Goal: Transaction & Acquisition: Purchase product/service

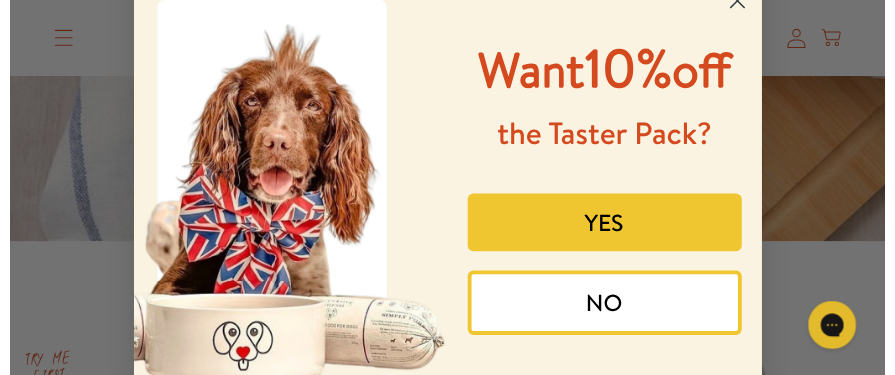
scroll to position [78, 0]
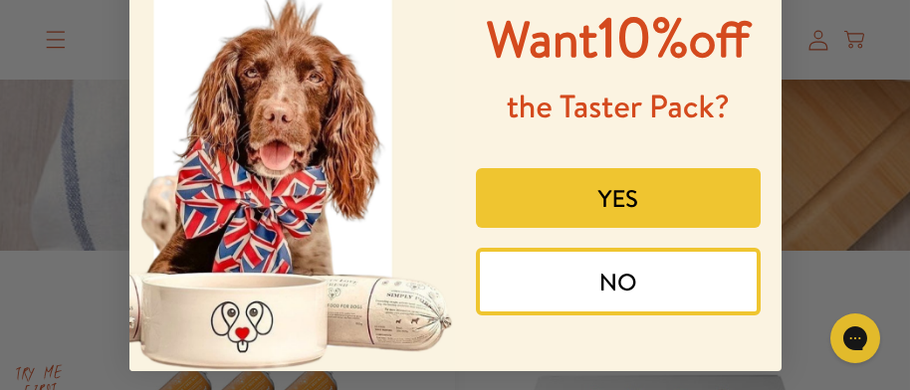
click at [629, 282] on button "NO" at bounding box center [618, 282] width 285 height 68
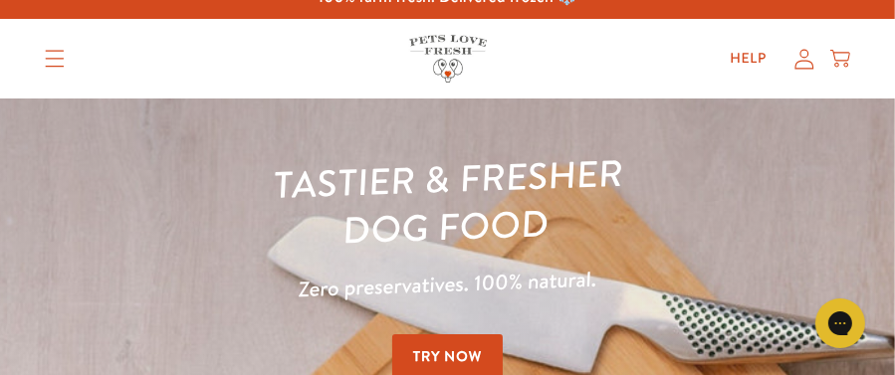
scroll to position [0, 0]
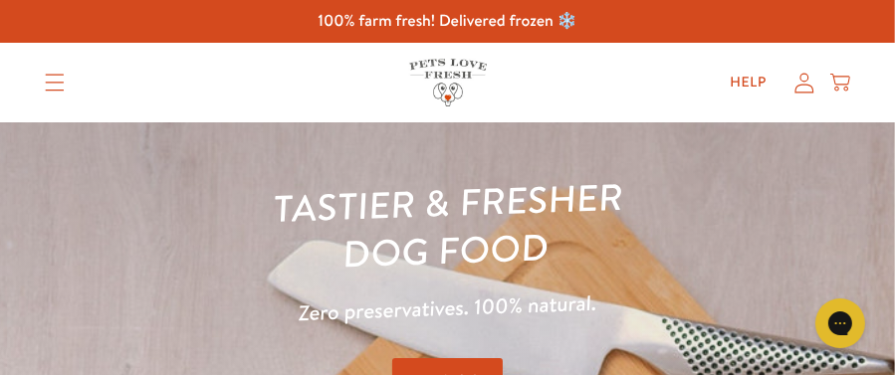
click at [807, 83] on icon at bounding box center [805, 83] width 20 height 21
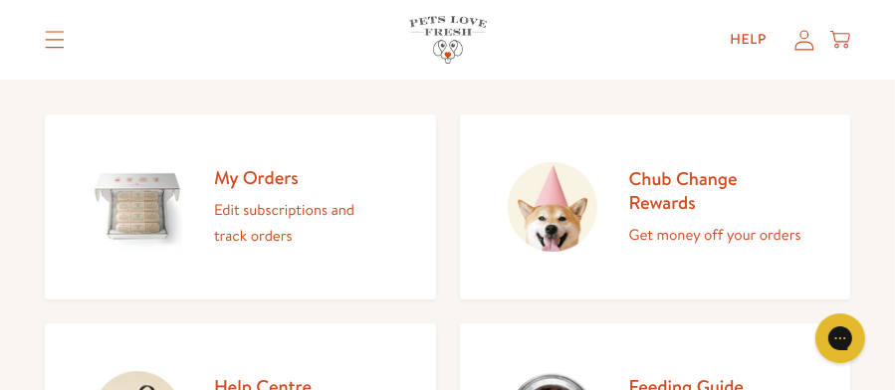
scroll to position [207, 0]
click at [249, 171] on h2 "My Orders" at bounding box center [301, 176] width 174 height 24
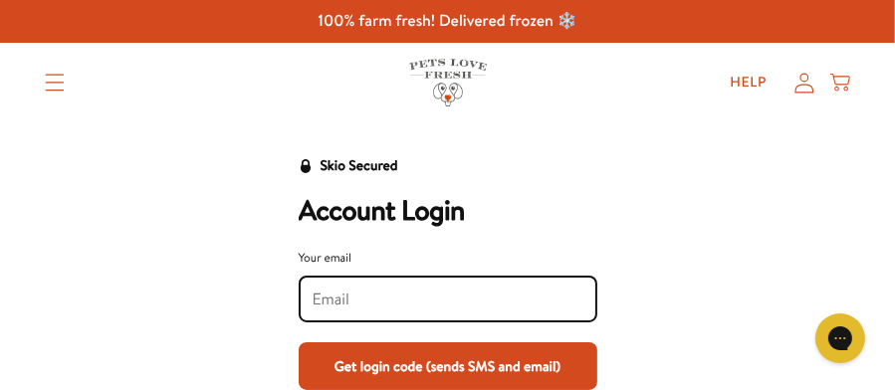
click at [344, 296] on input "Your email" at bounding box center [448, 300] width 271 height 22
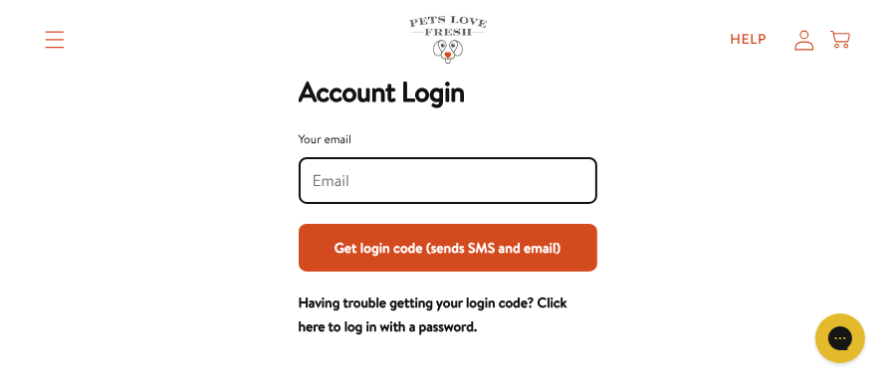
scroll to position [118, 0]
click at [330, 184] on input "Your email" at bounding box center [448, 181] width 271 height 22
click at [343, 180] on input "Your email" at bounding box center [448, 181] width 271 height 22
click at [530, 254] on button "Get login code (sends SMS and email)" at bounding box center [448, 248] width 299 height 48
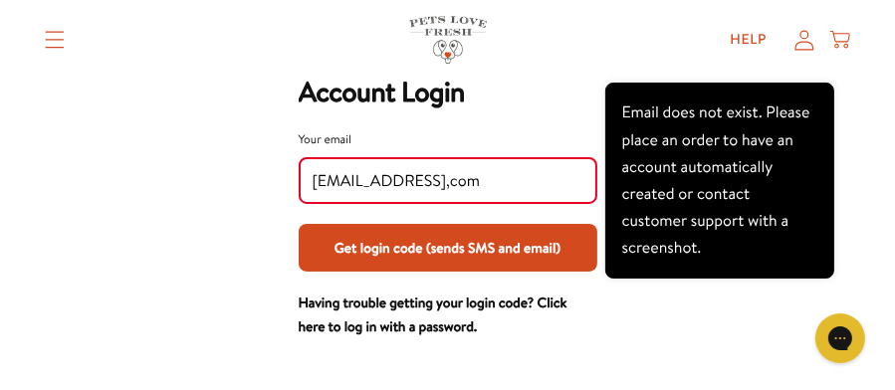
click at [429, 185] on input "bishles@outlook,com" at bounding box center [448, 181] width 271 height 22
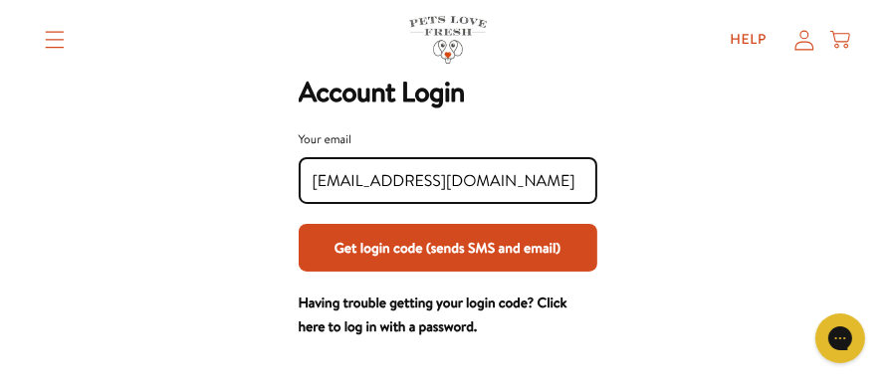
click at [491, 181] on input "bishles@outlook.com" at bounding box center [448, 181] width 271 height 22
type input "bishles@outlook.com"
click at [415, 245] on button "Get login code (sends SMS and email)" at bounding box center [448, 248] width 299 height 48
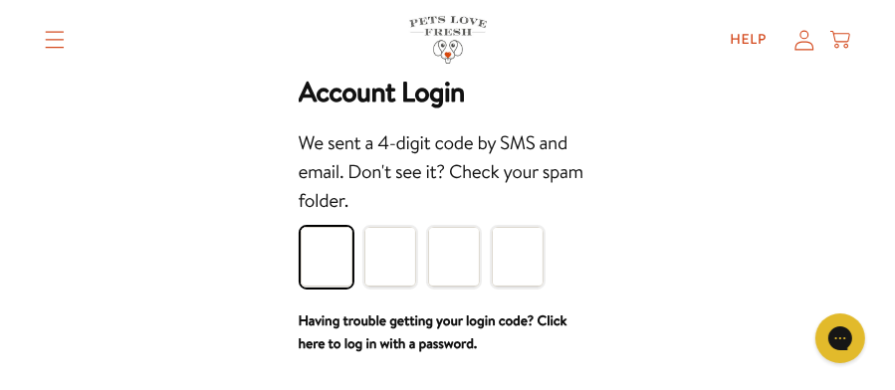
type input "3"
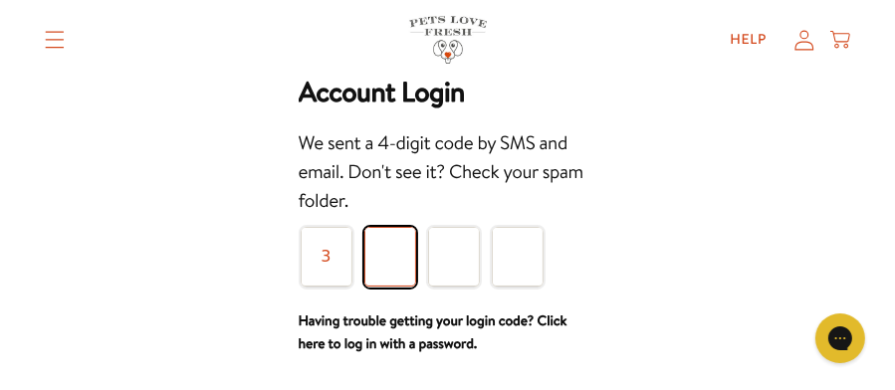
type input "2"
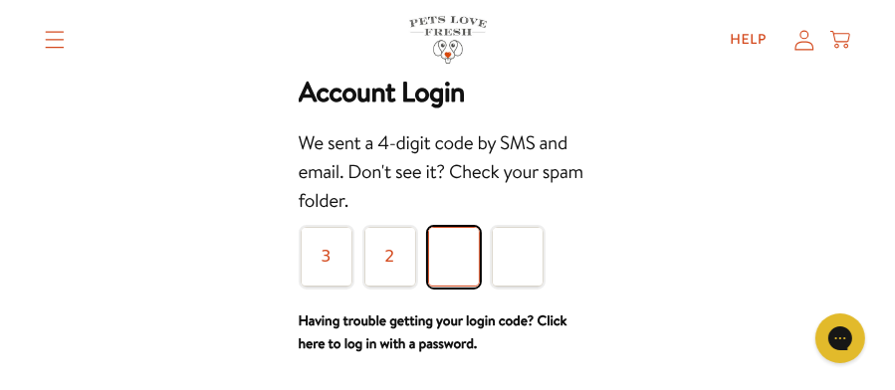
type input "0"
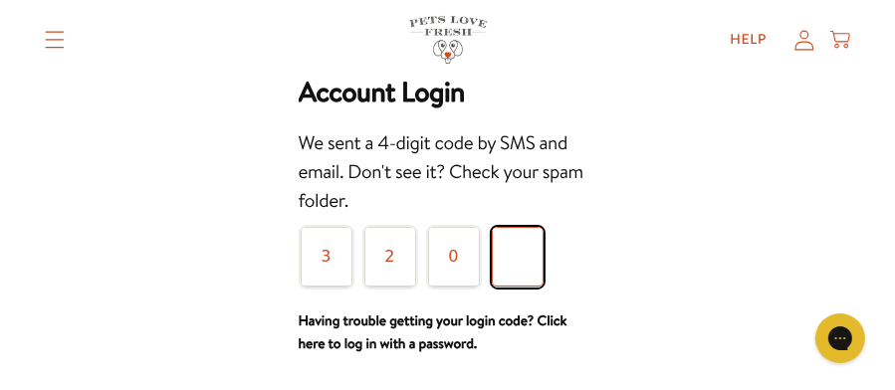
type input "6"
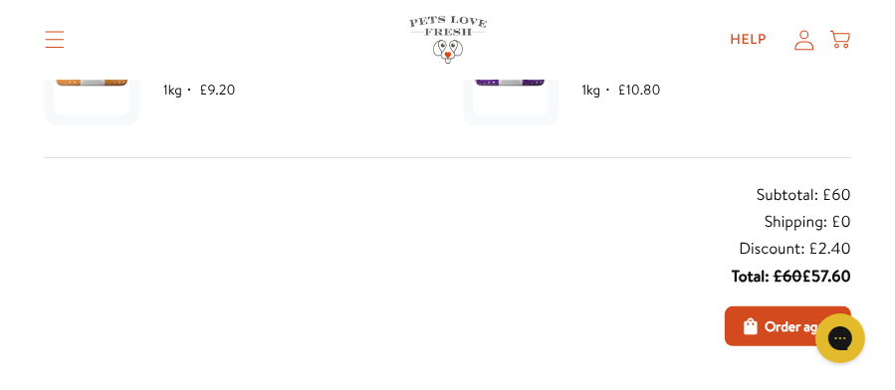
scroll to position [454, 0]
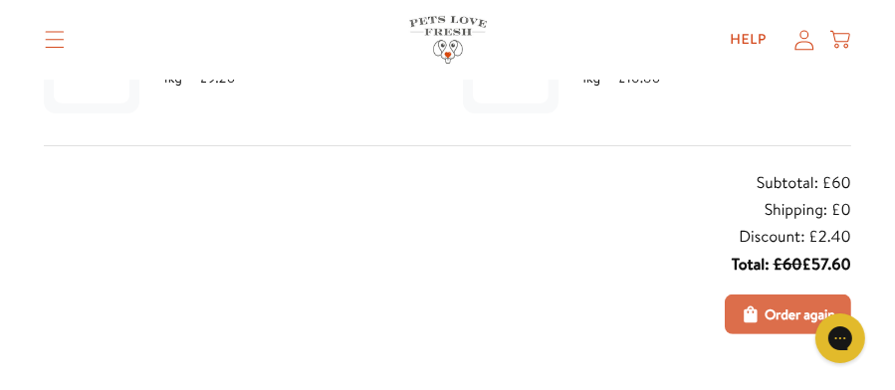
click at [768, 320] on span "Order again" at bounding box center [800, 315] width 71 height 22
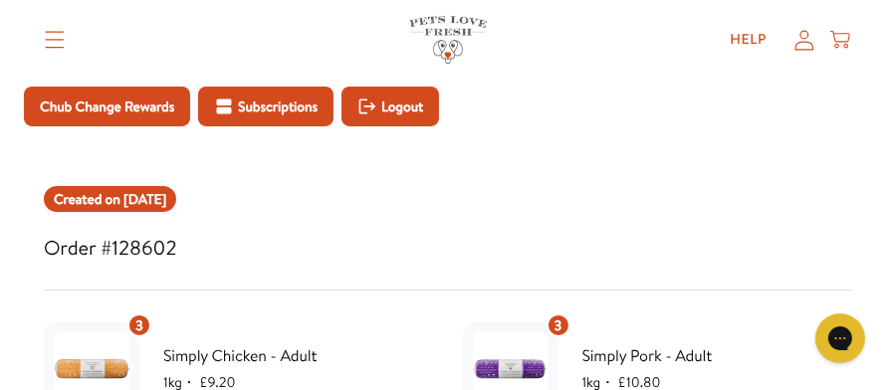
scroll to position [0, 0]
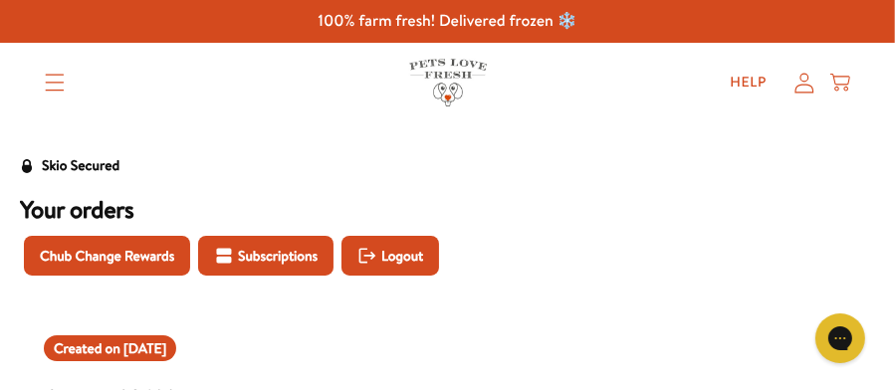
click at [803, 86] on icon at bounding box center [805, 83] width 20 height 21
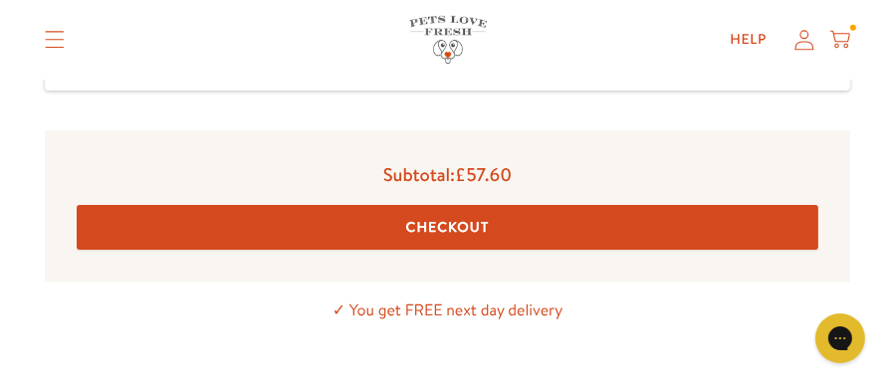
scroll to position [990, 0]
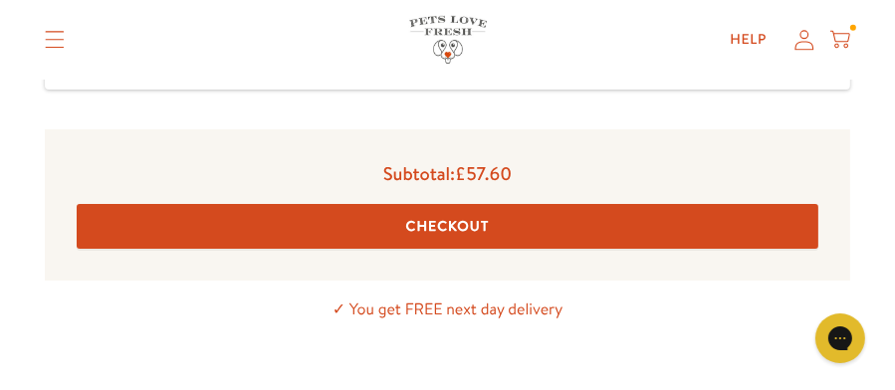
click at [457, 222] on button "Checkout" at bounding box center [448, 226] width 742 height 45
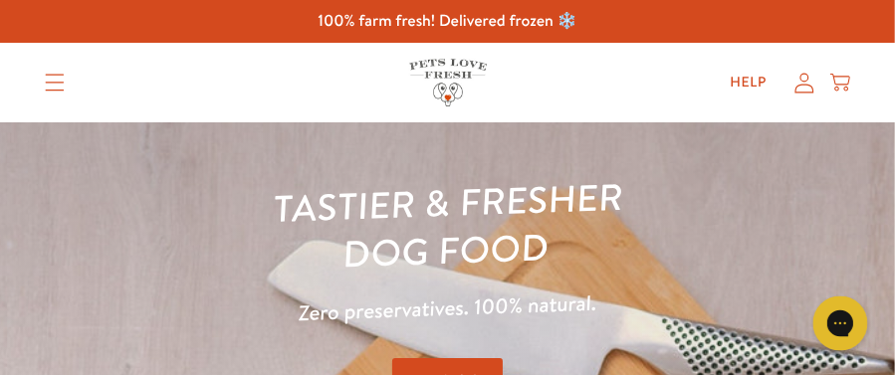
click at [841, 322] on icon "Gorgias live chat" at bounding box center [839, 323] width 22 height 22
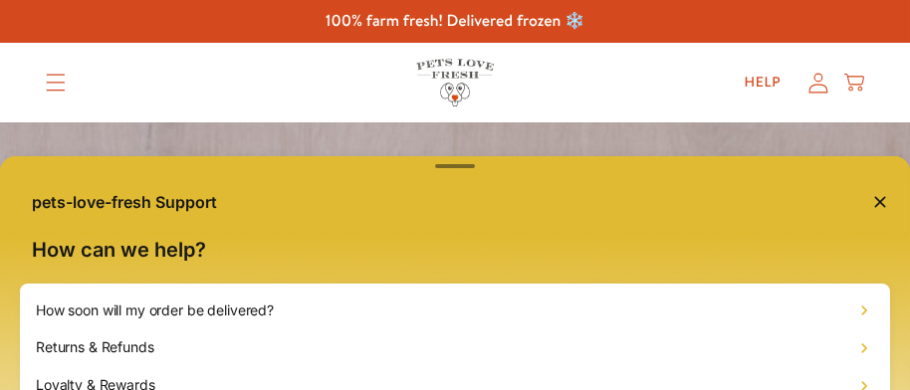
click at [818, 83] on div "pets-love-fresh Support How can we help? How soon will my order be delivered? R…" at bounding box center [455, 195] width 910 height 390
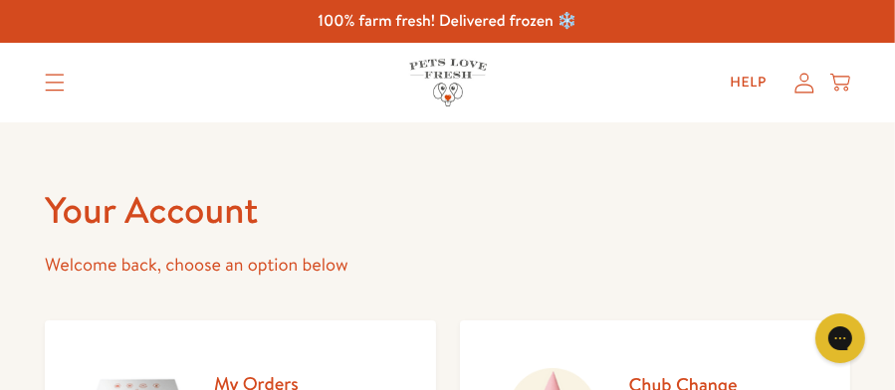
click at [50, 71] on summary "Translation missing: en.sections.header.menu" at bounding box center [55, 83] width 52 height 50
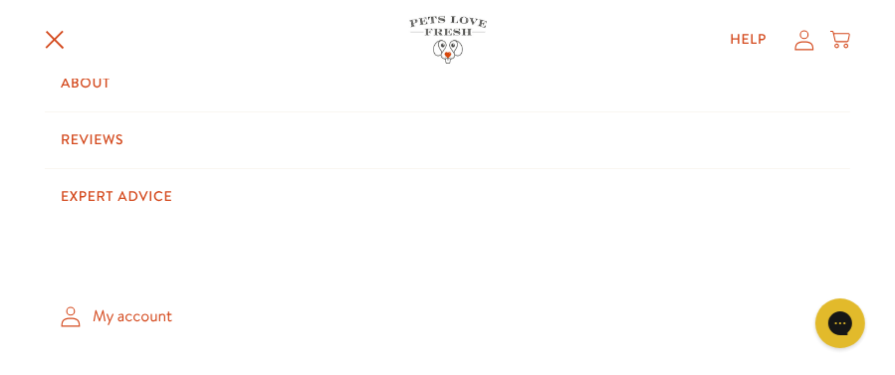
scroll to position [170, 0]
click at [116, 315] on link "My account" at bounding box center [448, 317] width 806 height 59
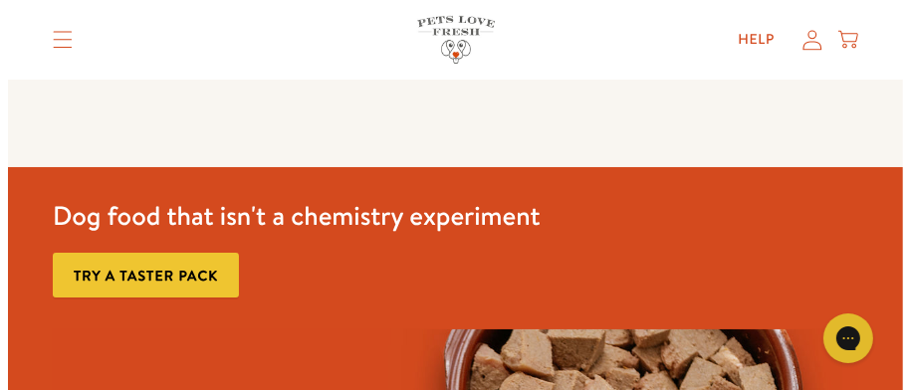
scroll to position [769, 0]
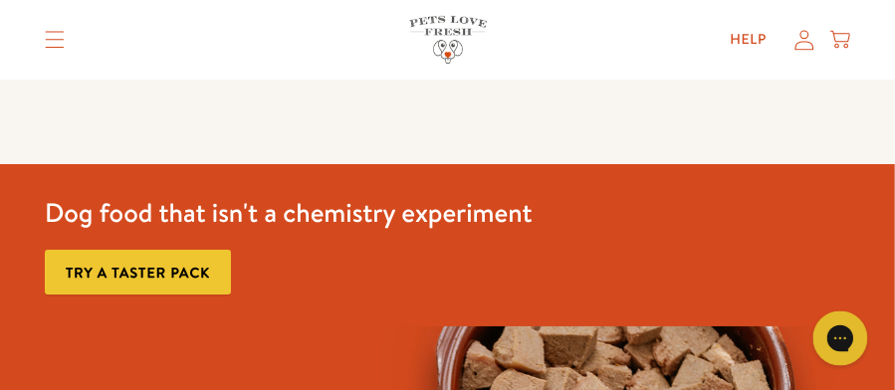
click at [839, 340] on icon "Gorgias live chat" at bounding box center [838, 337] width 21 height 21
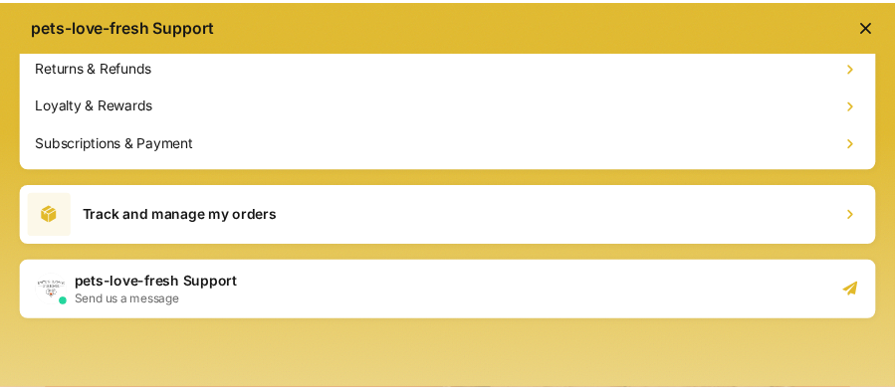
scroll to position [0, 0]
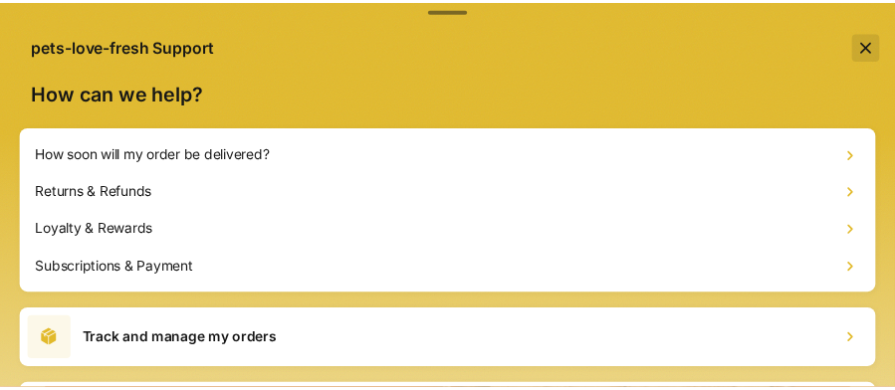
click at [870, 47] on icon "Close the chat window" at bounding box center [880, 49] width 20 height 24
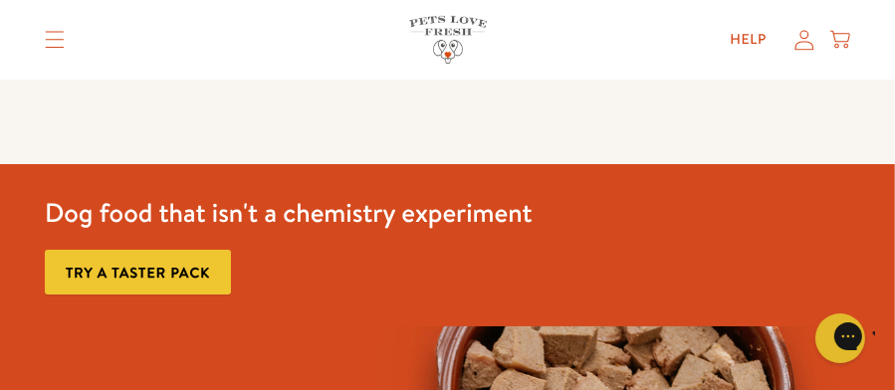
click at [807, 45] on icon at bounding box center [805, 39] width 20 height 21
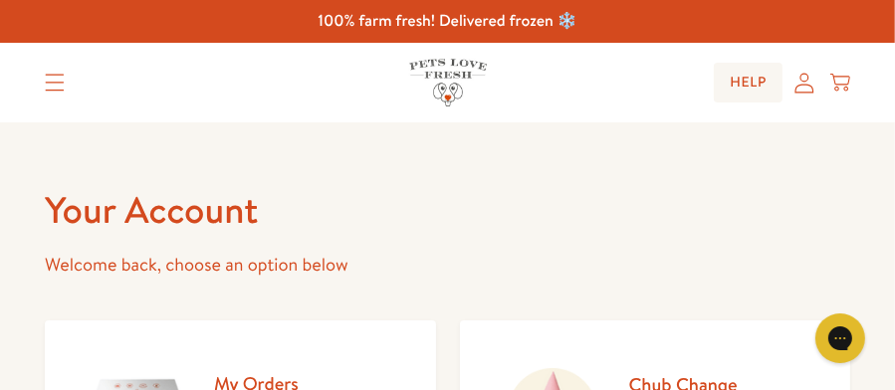
click at [753, 79] on link "Help" at bounding box center [748, 83] width 69 height 40
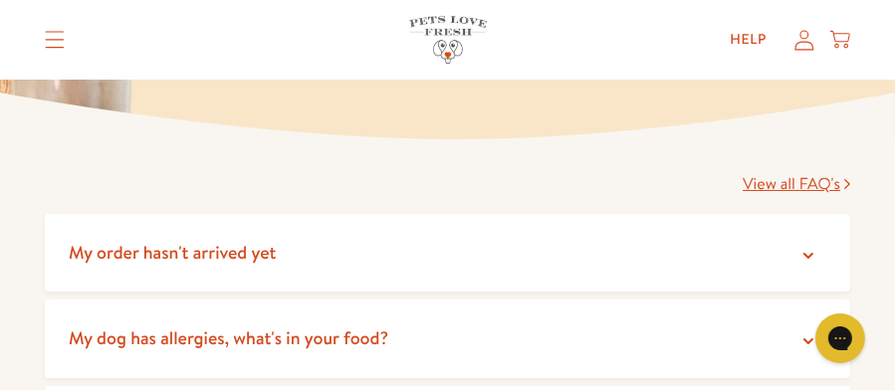
scroll to position [294, 0]
